Goal: Entertainment & Leisure: Consume media (video, audio)

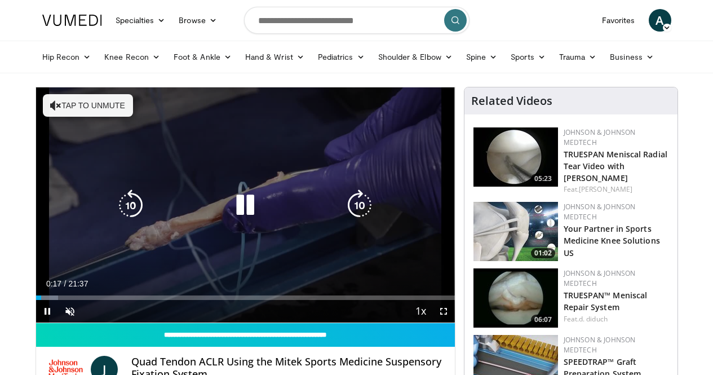
click at [50, 103] on icon "Video Player" at bounding box center [55, 105] width 11 height 11
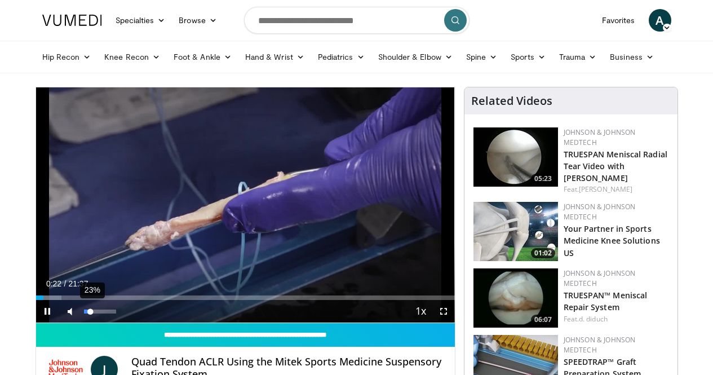
drag, startPoint x: 83, startPoint y: 330, endPoint x: 62, endPoint y: 333, distance: 21.0
click at [84, 313] on div "Volume Level" at bounding box center [87, 311] width 7 height 4
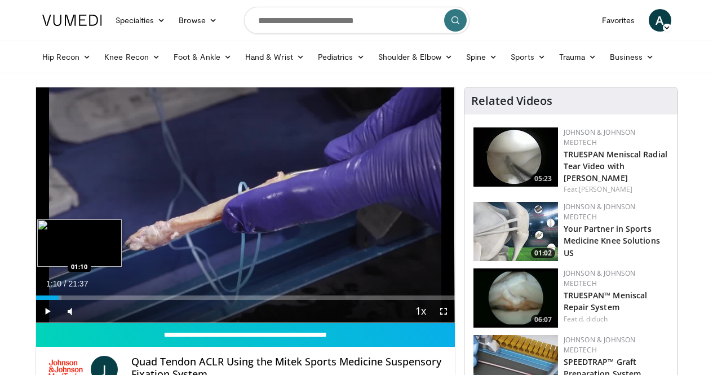
click at [50, 300] on div "Progress Bar" at bounding box center [56, 297] width 12 height 5
click at [50, 300] on div "Progress Bar" at bounding box center [65, 297] width 31 height 5
click at [58, 300] on div "Progress Bar" at bounding box center [72, 297] width 29 height 5
click at [65, 300] on div "Progress Bar" at bounding box center [80, 297] width 31 height 5
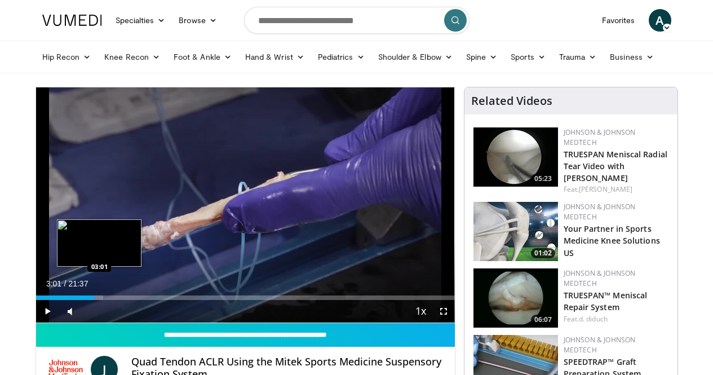
click at [71, 300] on div "Loaded : 16.05% 03:01 03:01" at bounding box center [245, 294] width 419 height 11
click at [79, 300] on div "Loaded : 19.10% 03:23 03:23" at bounding box center [245, 297] width 419 height 5
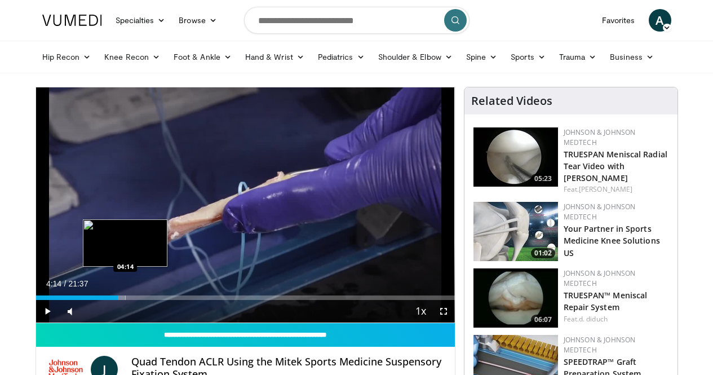
click at [97, 300] on div "Loaded : 21.40% 04:14 04:14" at bounding box center [245, 297] width 419 height 5
click at [112, 300] on div "Loaded : 25.22% 04:23 04:50" at bounding box center [245, 294] width 419 height 11
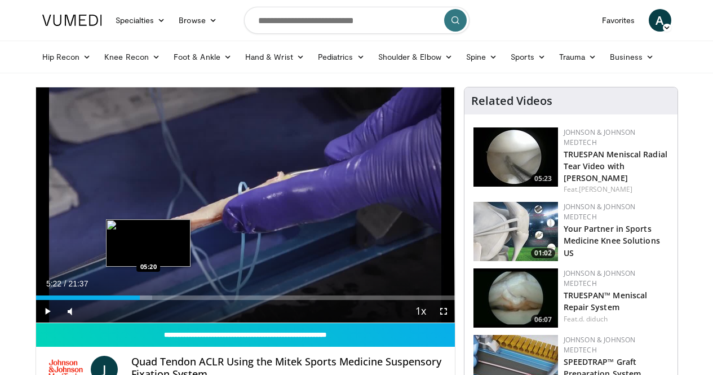
click at [123, 300] on div "Progress Bar" at bounding box center [137, 297] width 28 height 5
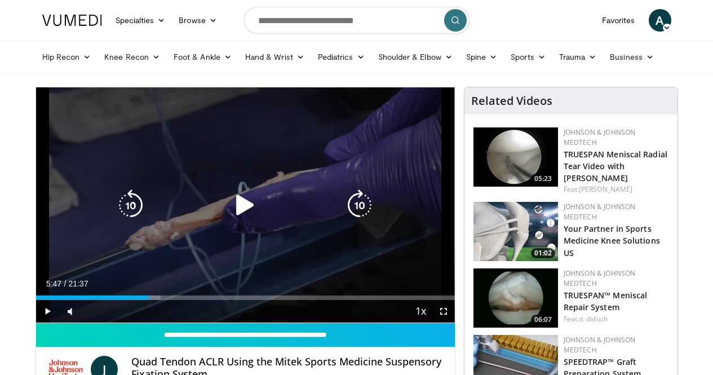
click at [130, 300] on div "Loaded : 29.80% 05:47 05:20" at bounding box center [245, 294] width 419 height 11
click at [137, 300] on div "Loaded : 30.57% 06:08 05:20" at bounding box center [245, 294] width 419 height 11
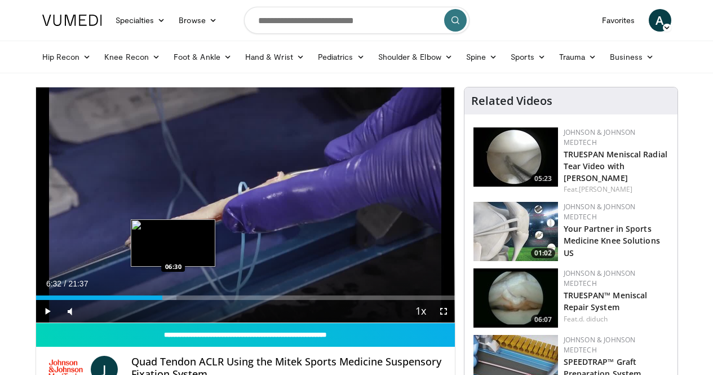
click at [145, 300] on div "Loaded : 33.63% 06:32 06:30" at bounding box center [245, 294] width 419 height 11
click at [162, 300] on div "Loaded : 35.44% 06:38 07:20" at bounding box center [245, 294] width 419 height 11
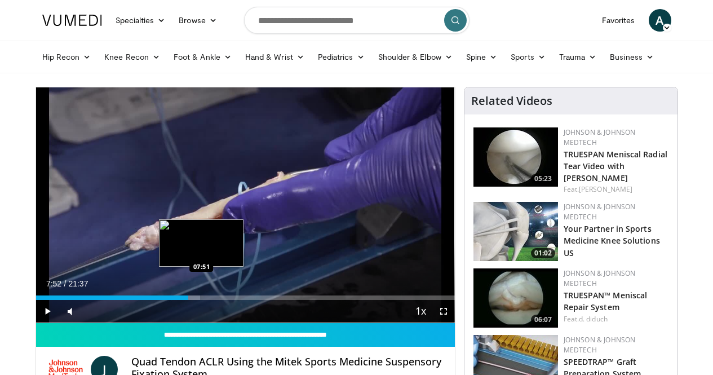
click at [174, 300] on div "Loaded : 39.30% 07:52 07:51" at bounding box center [245, 294] width 419 height 11
click at [183, 300] on div "Loaded : 41.27% 07:54 08:18" at bounding box center [245, 294] width 419 height 11
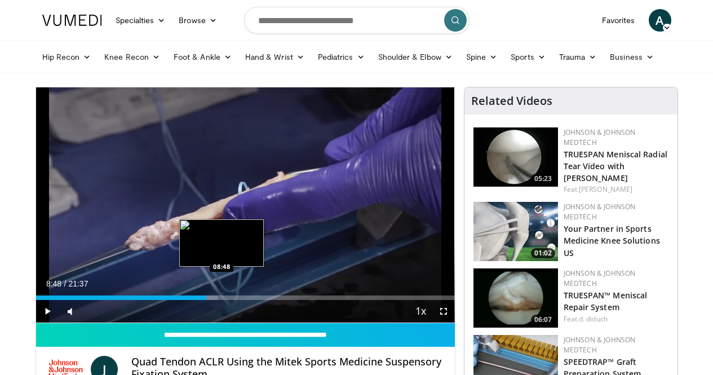
click at [193, 300] on div "Loaded : 43.56% 08:48 08:48" at bounding box center [245, 294] width 419 height 11
click at [202, 300] on div "Loaded : 45.86% 09:14 09:12" at bounding box center [245, 294] width 419 height 11
click at [211, 300] on div "Progress Bar" at bounding box center [224, 297] width 30 height 5
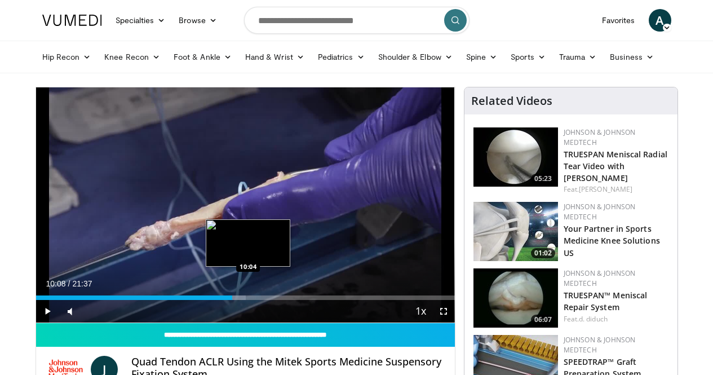
click at [221, 300] on div "Loaded : 50.08% 09:48 10:04" at bounding box center [245, 294] width 419 height 11
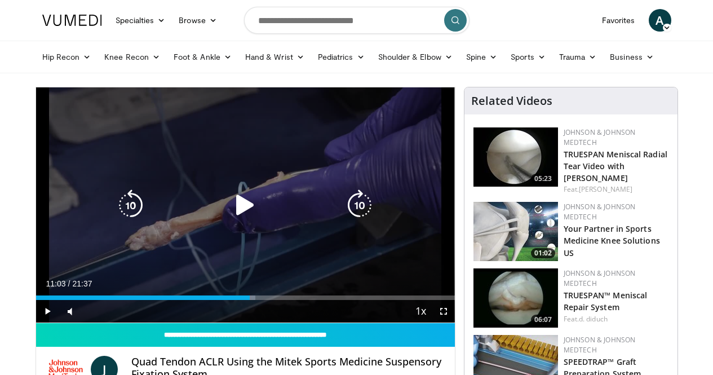
click at [241, 300] on div "Loaded : 52.40% 10:18 10:53" at bounding box center [245, 297] width 419 height 5
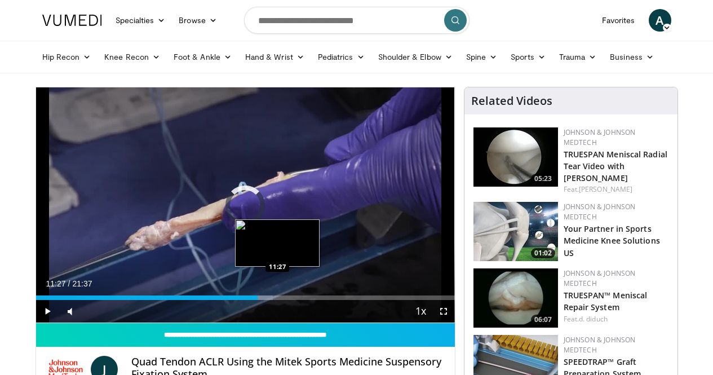
click at [249, 300] on div "Loaded : 56.56% 11:12 11:27" at bounding box center [245, 297] width 419 height 5
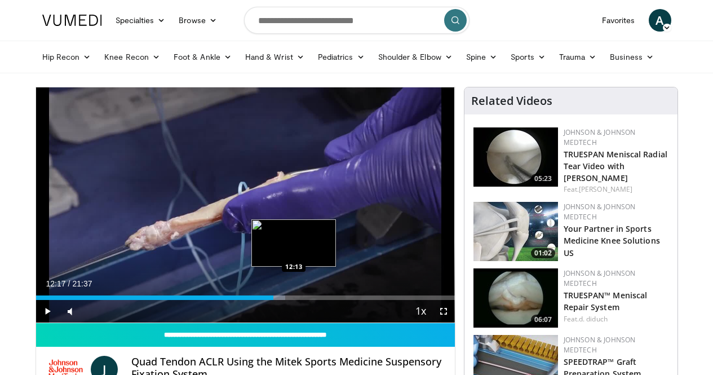
click at [267, 300] on div "Loaded : 59.61% 12:17 12:13" at bounding box center [245, 294] width 419 height 11
click at [278, 300] on div "Progress Bar" at bounding box center [279, 297] width 29 height 5
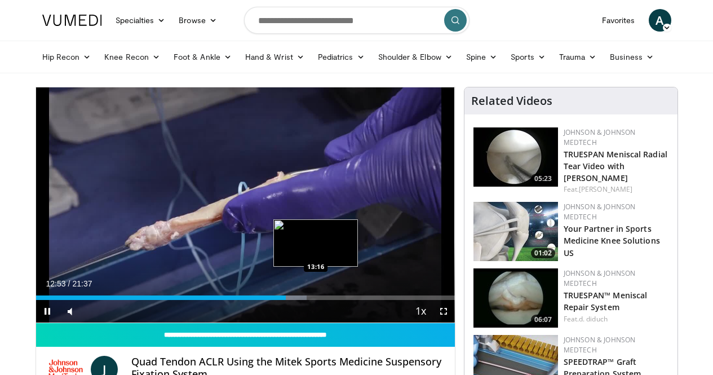
click at [289, 300] on div "Progress Bar" at bounding box center [291, 297] width 31 height 5
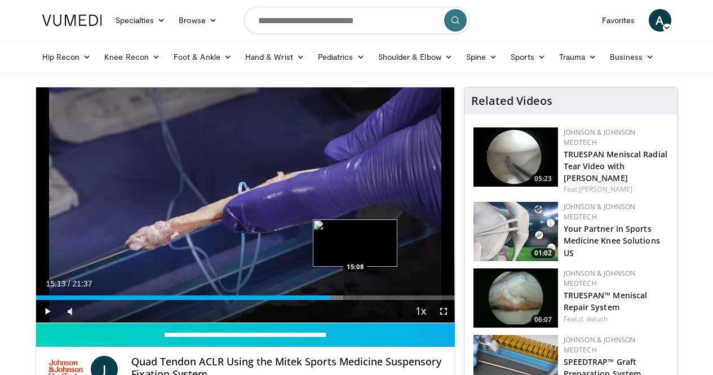
click at [329, 300] on div "Loaded : 73.37% 15:13 15:08" at bounding box center [245, 294] width 419 height 11
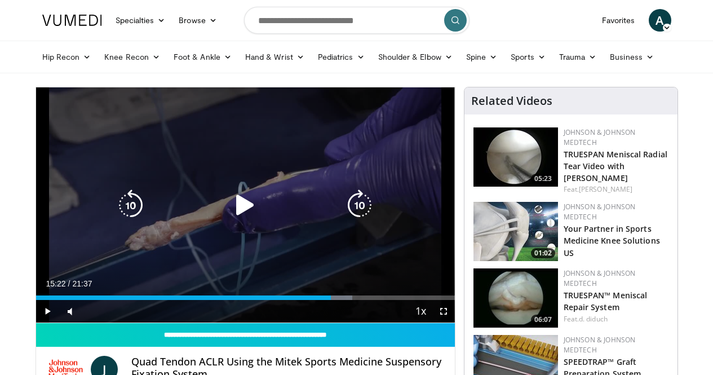
click at [332, 300] on div "Loaded : 75.51% 15:22 15:08" at bounding box center [245, 294] width 419 height 11
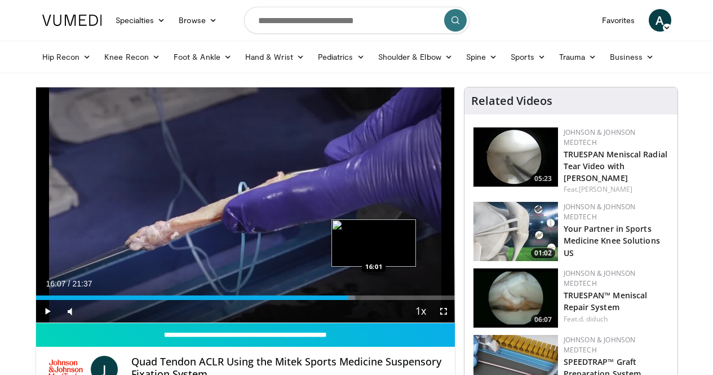
click at [348, 300] on div "Loaded : 76.28% 16:07 16:01" at bounding box center [245, 297] width 419 height 5
click at [365, 300] on div "Loaded : 79.49% 16:11 16:51" at bounding box center [245, 297] width 419 height 5
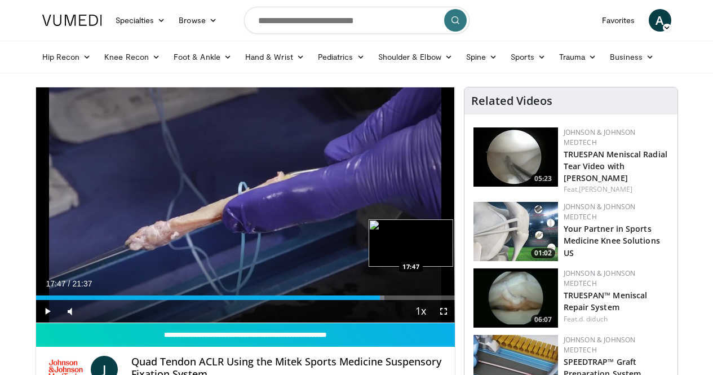
click at [383, 300] on div "Progress Bar" at bounding box center [370, 297] width 29 height 5
click at [391, 300] on div "Progress Bar" at bounding box center [391, 297] width 32 height 5
click at [409, 300] on div "Loaded : 91.69% 19:02 19:00" at bounding box center [245, 294] width 419 height 11
click at [423, 300] on div "Loaded : 93.23% 19:04 19:42" at bounding box center [245, 294] width 419 height 11
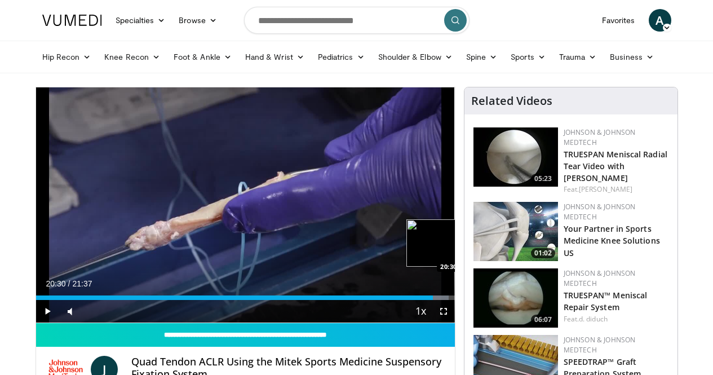
click at [440, 300] on div "Loaded : 98.60% 20:11 20:30" at bounding box center [245, 294] width 419 height 11
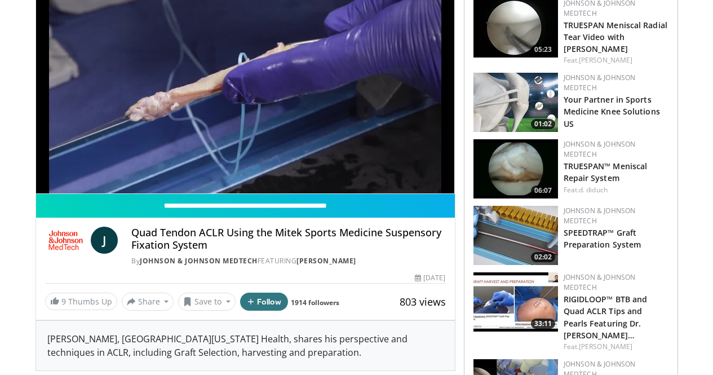
scroll to position [113, 0]
